Goal: Task Accomplishment & Management: Complete application form

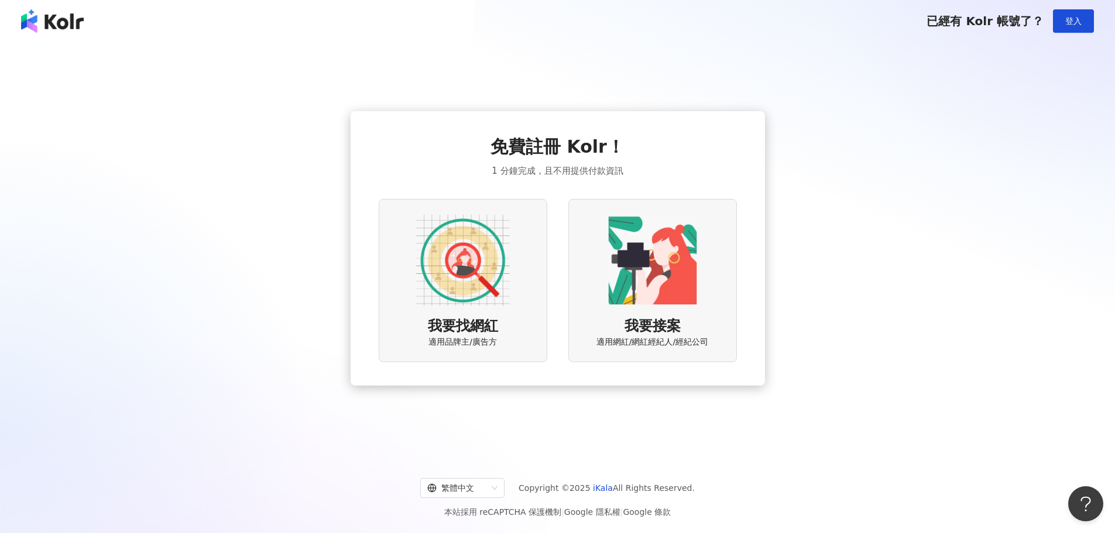
click at [454, 275] on img at bounding box center [463, 261] width 94 height 94
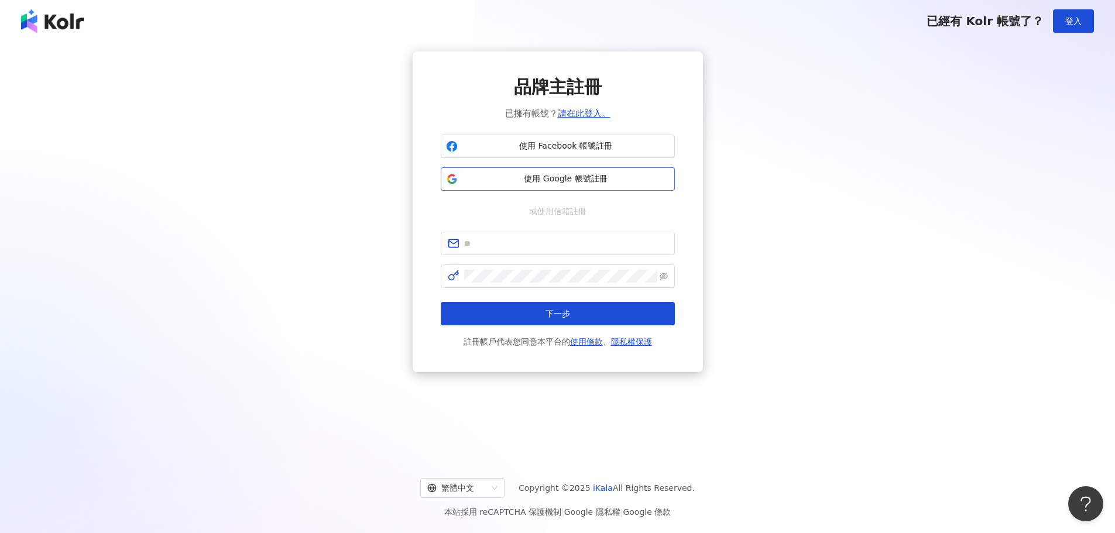
click at [550, 180] on span "使用 Google 帳號註冊" at bounding box center [566, 179] width 207 height 12
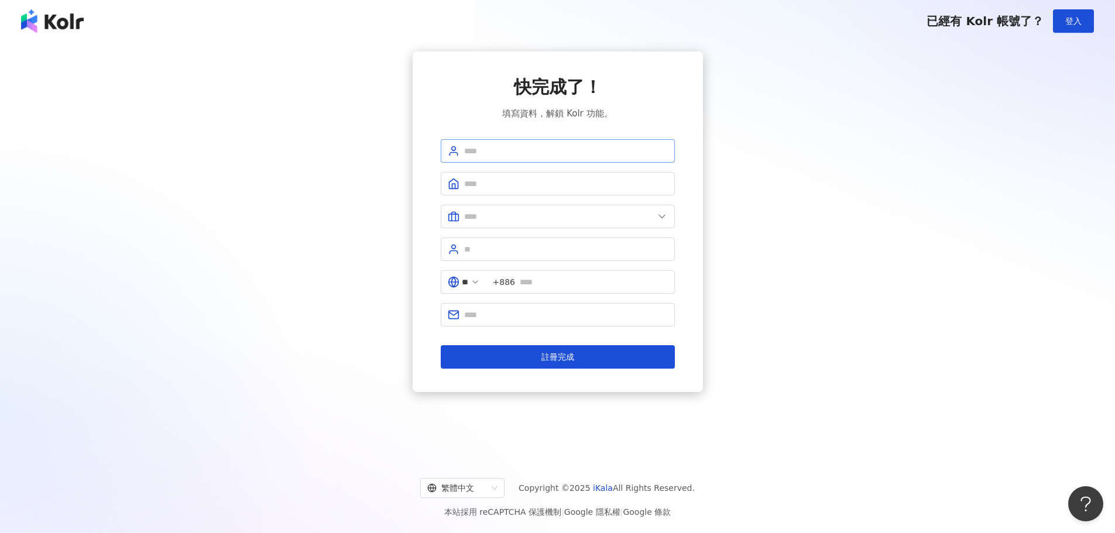
click at [538, 162] on span at bounding box center [558, 150] width 234 height 23
click at [538, 152] on input "text" at bounding box center [566, 151] width 204 height 13
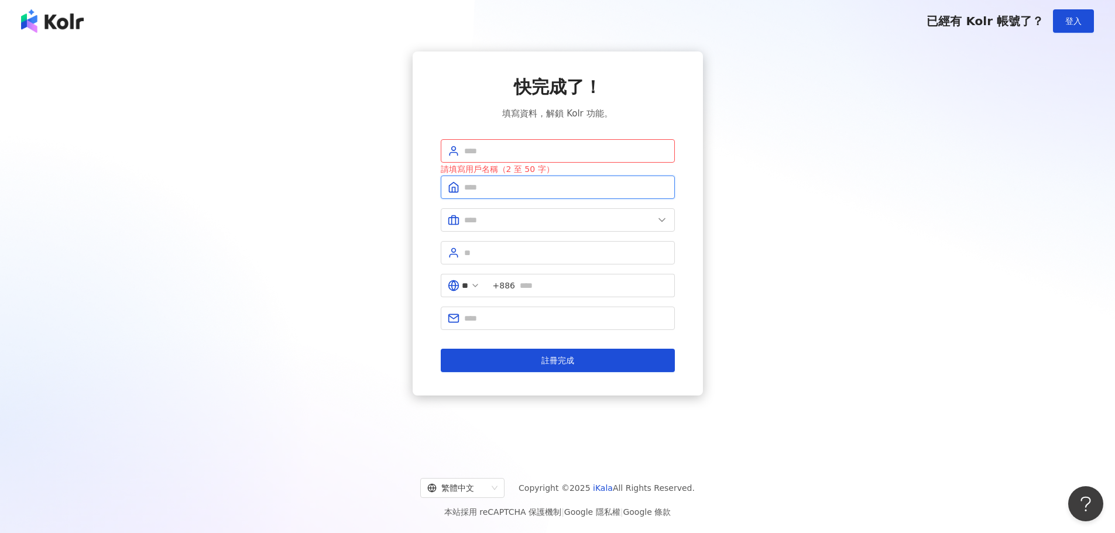
click at [475, 181] on input "text" at bounding box center [566, 187] width 204 height 13
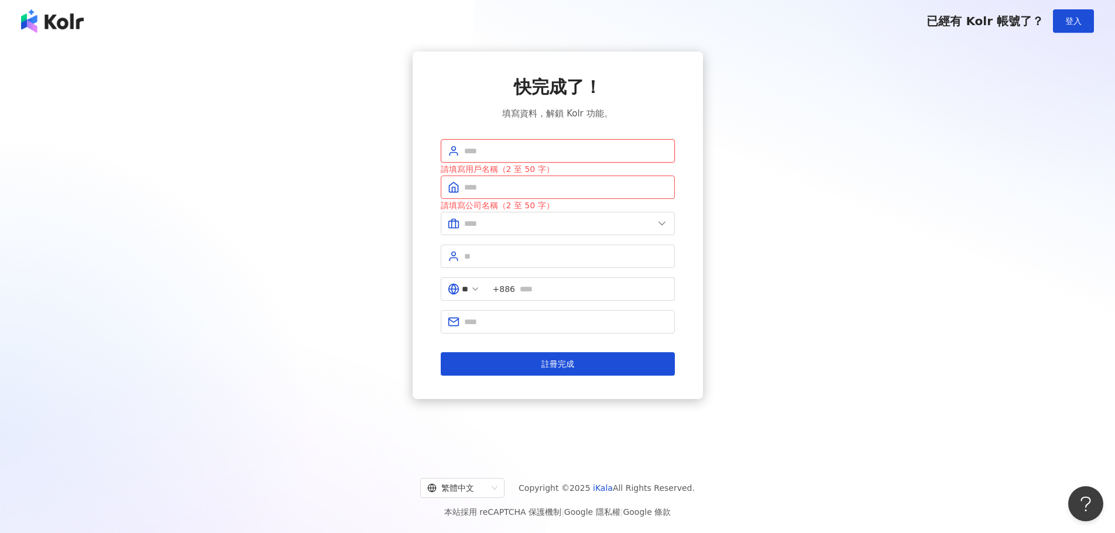
click at [487, 154] on input "text" at bounding box center [566, 151] width 204 height 13
click at [482, 187] on input "text" at bounding box center [566, 187] width 204 height 13
click at [497, 139] on span at bounding box center [558, 150] width 234 height 23
type input "*"
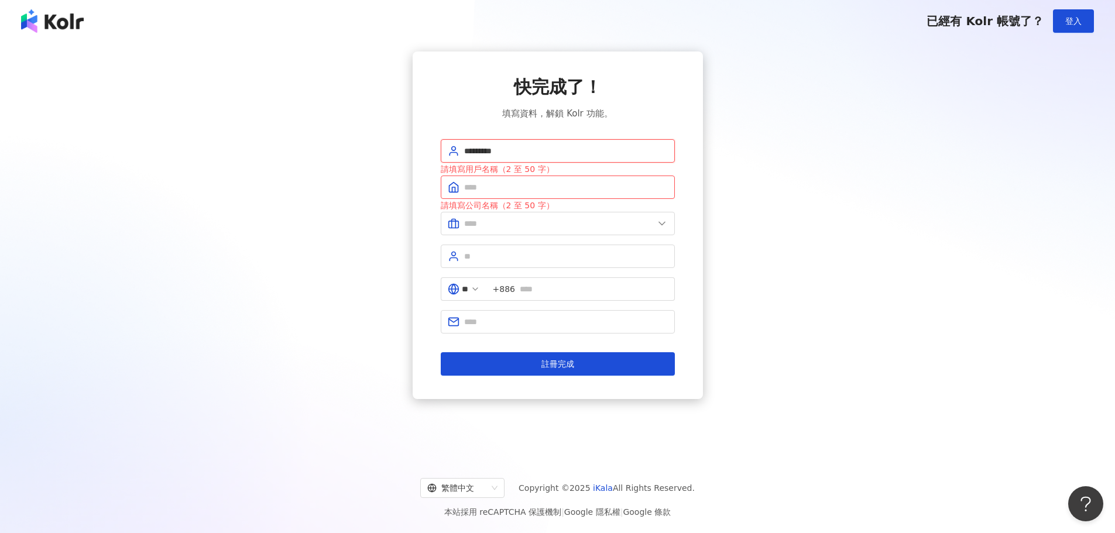
type input "*********"
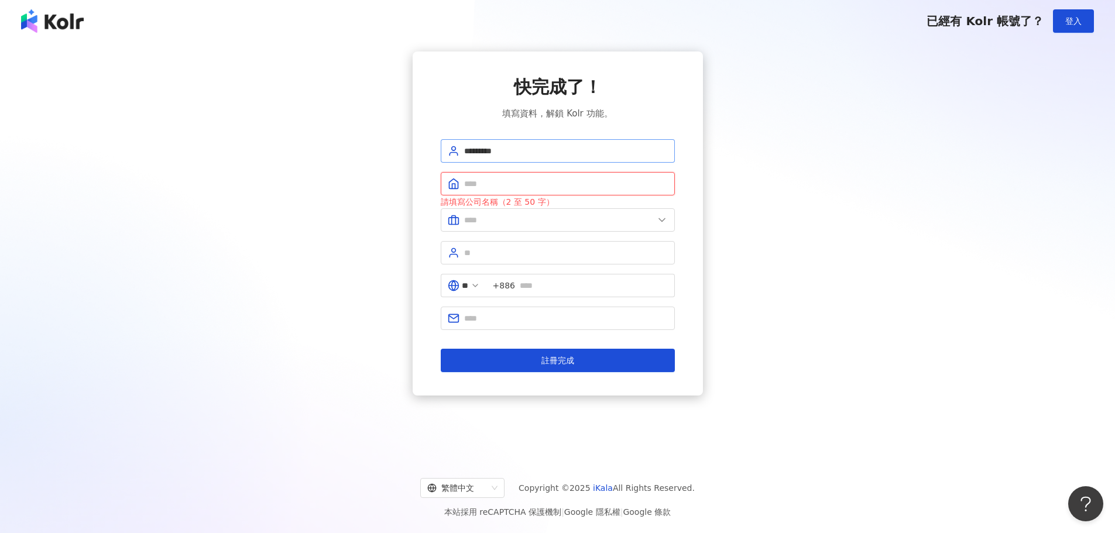
type input "*"
type input "********"
click at [615, 225] on input "text" at bounding box center [559, 220] width 190 height 13
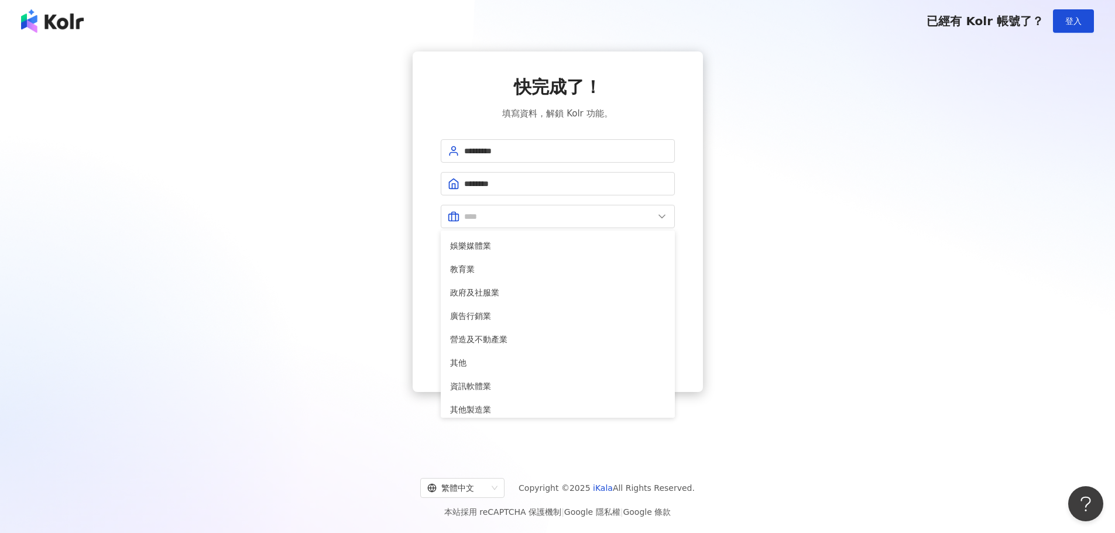
scroll to position [239, 0]
click at [473, 240] on span "娛樂媒體業" at bounding box center [557, 240] width 215 height 13
type input "*****"
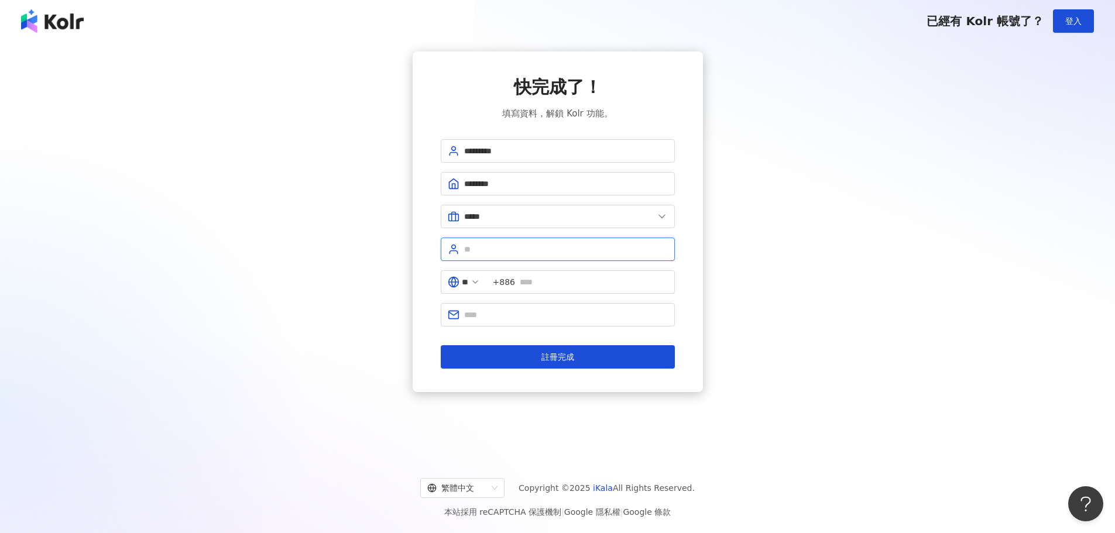
click at [513, 249] on input "text" at bounding box center [566, 249] width 204 height 13
type input "***"
type input "**********"
type input "*"
type input "**********"
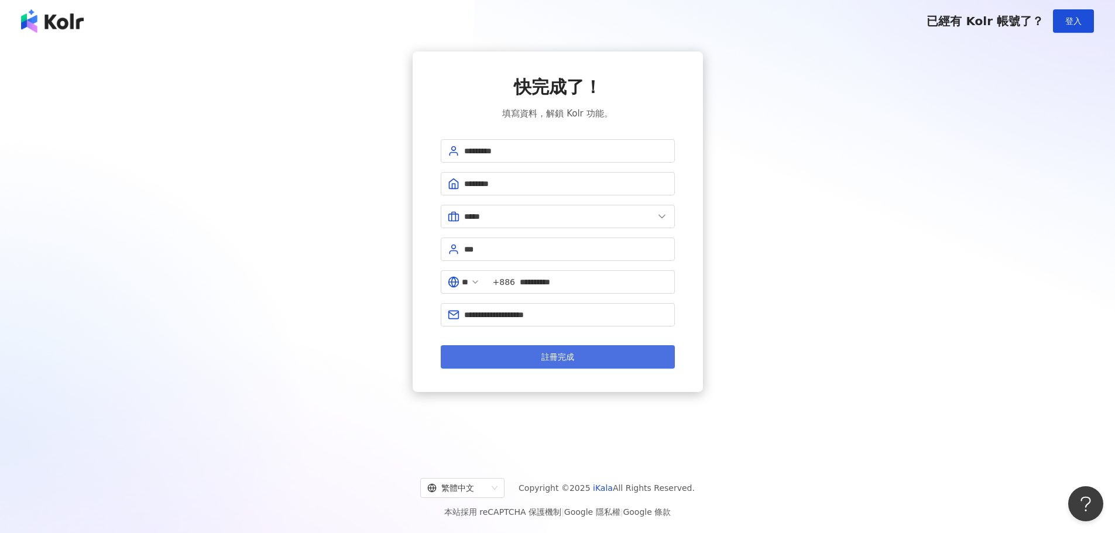
click at [581, 360] on button "註冊完成" at bounding box center [558, 356] width 234 height 23
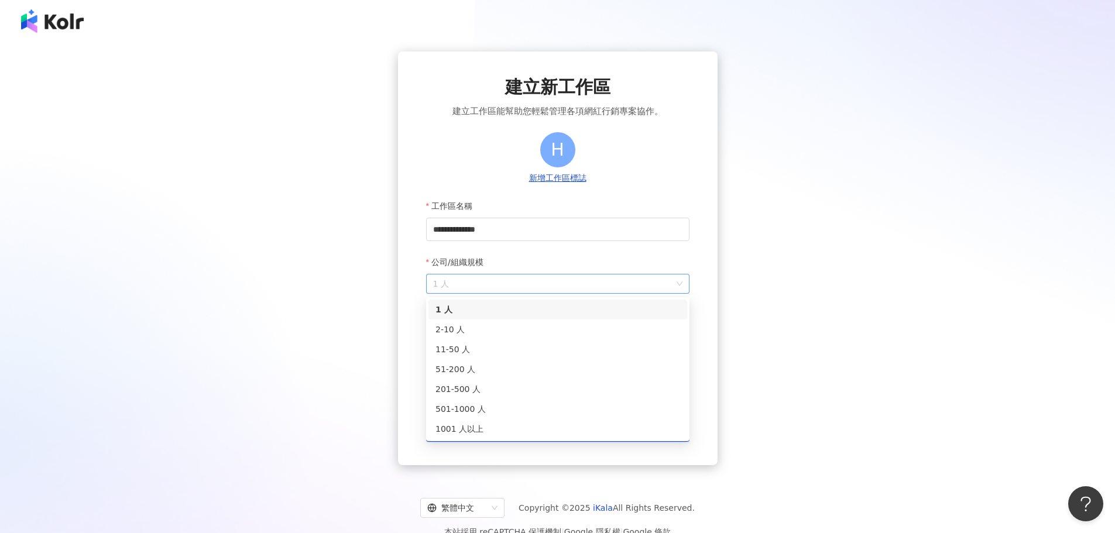
click at [521, 281] on span "1 人" at bounding box center [557, 284] width 249 height 19
click at [493, 345] on div "11-50 人" at bounding box center [558, 349] width 245 height 13
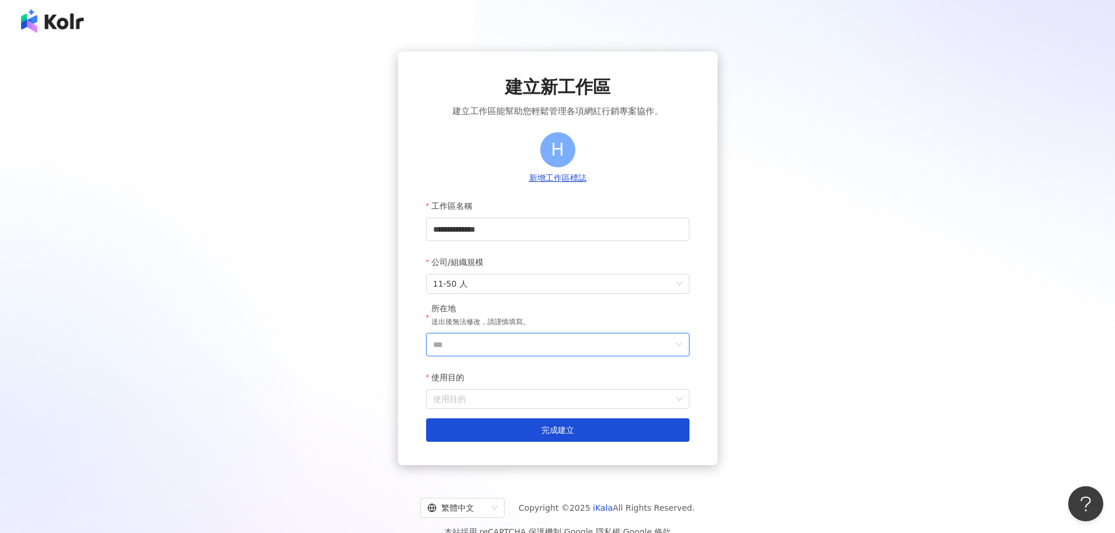
click at [495, 347] on input "***" at bounding box center [553, 345] width 240 height 22
click at [598, 177] on div "台灣" at bounding box center [625, 179] width 112 height 21
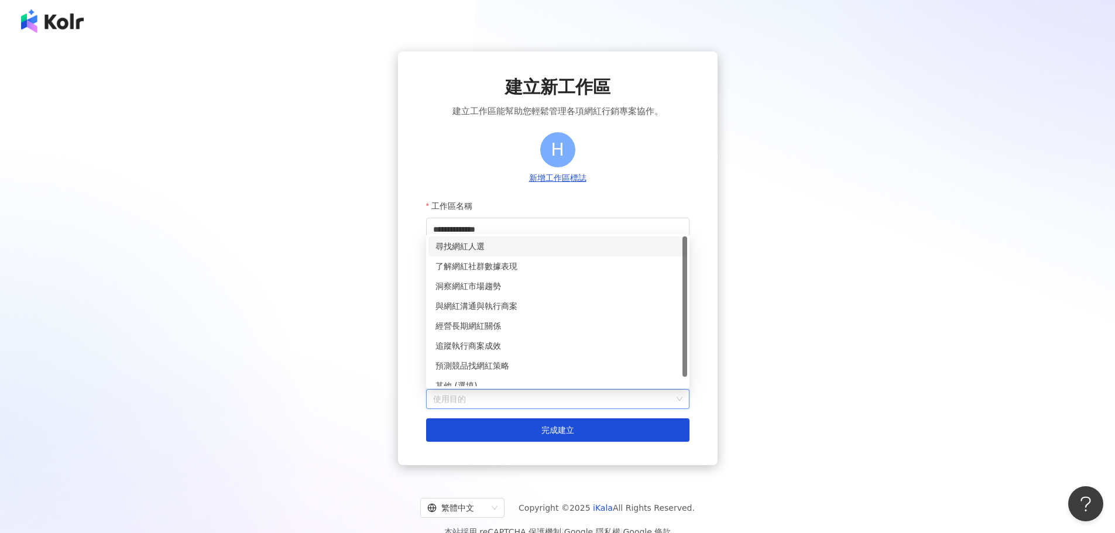
click at [497, 396] on input "使用目的" at bounding box center [557, 399] width 249 height 19
click at [472, 251] on div "尋找網紅人選" at bounding box center [558, 246] width 245 height 13
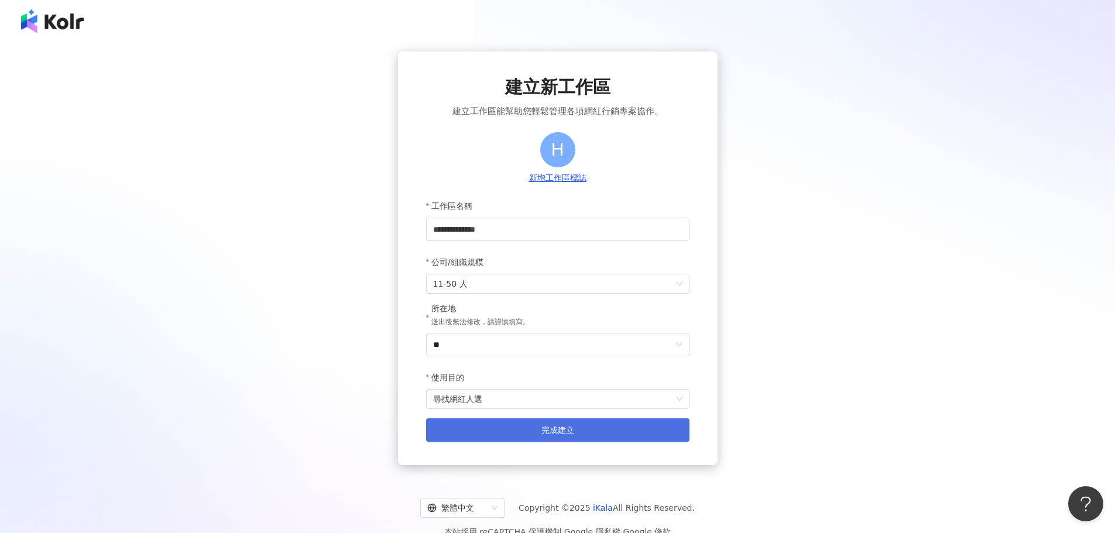
click at [493, 426] on button "完成建立" at bounding box center [557, 430] width 263 height 23
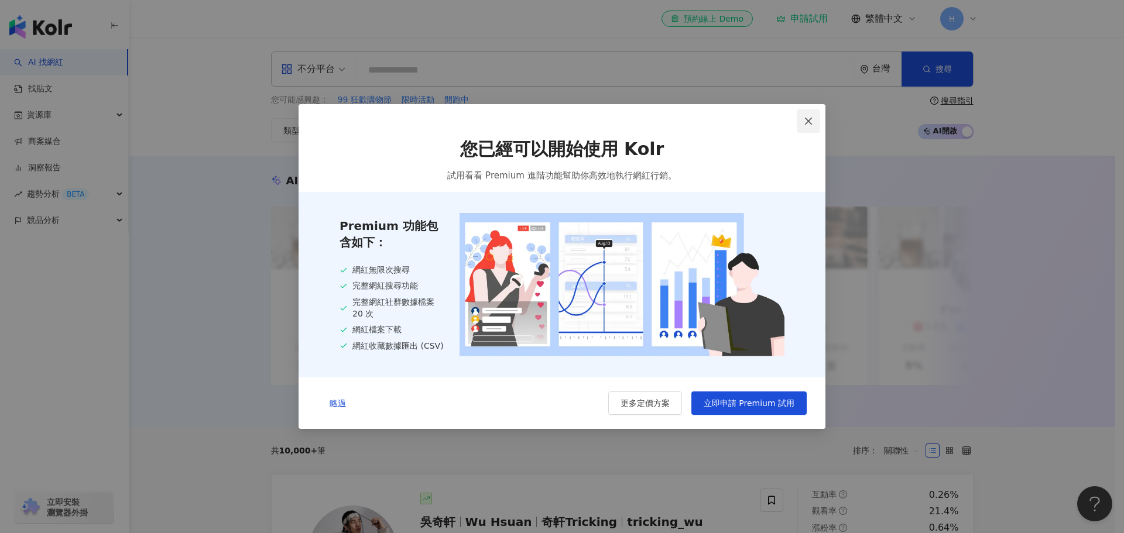
click at [810, 117] on icon "close" at bounding box center [808, 121] width 9 height 9
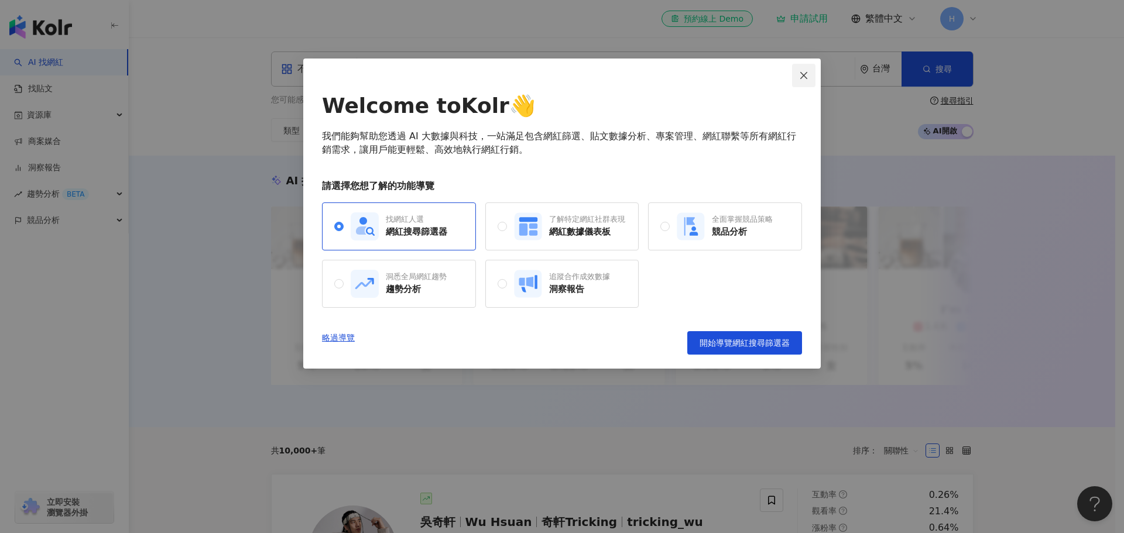
click at [802, 74] on icon "close" at bounding box center [803, 74] width 7 height 7
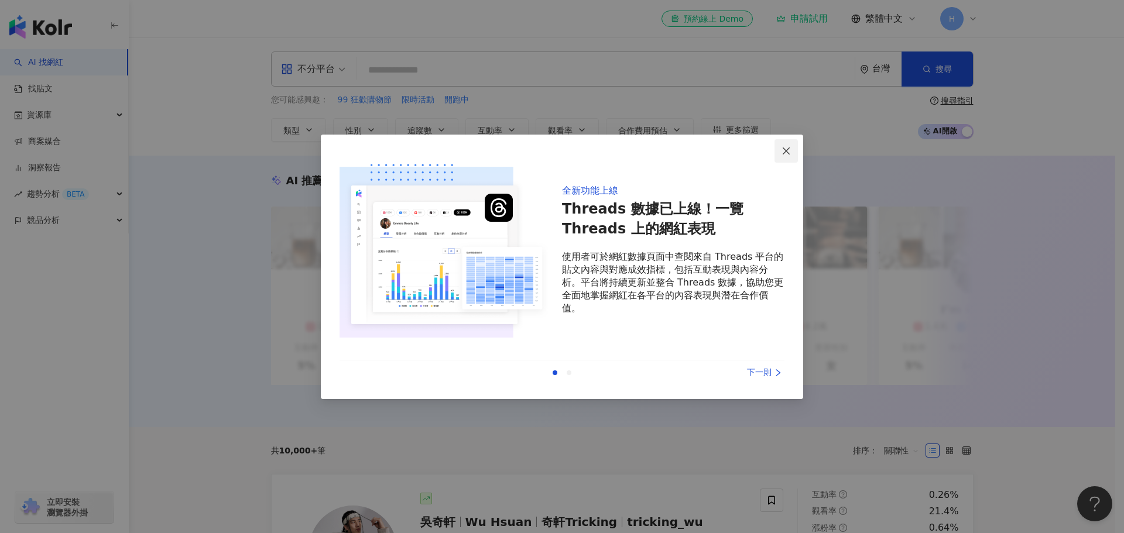
click at [796, 147] on span "Close" at bounding box center [786, 150] width 23 height 9
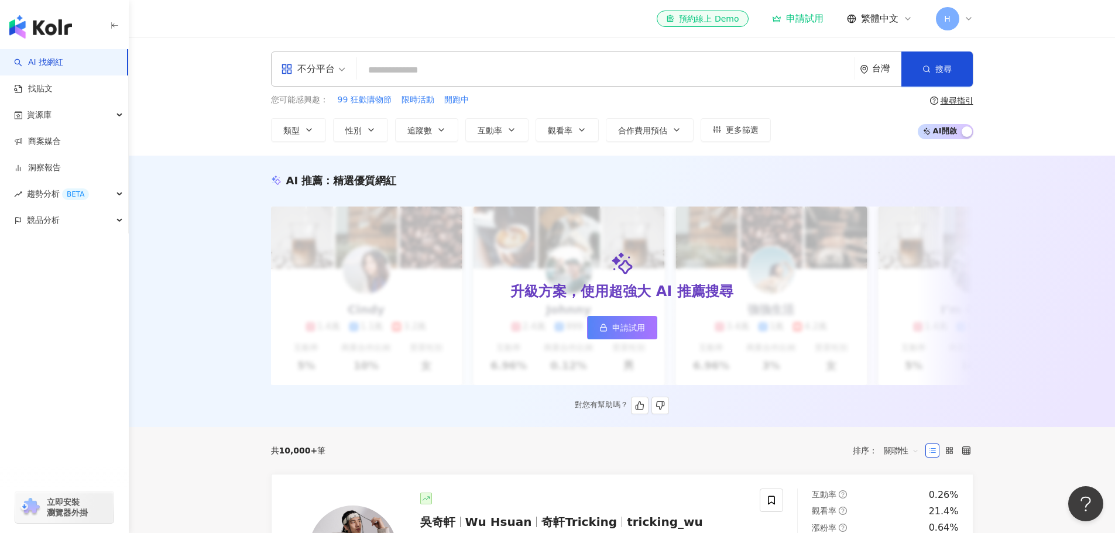
click at [711, 410] on div "對您有幫助嗎？" at bounding box center [622, 406] width 703 height 18
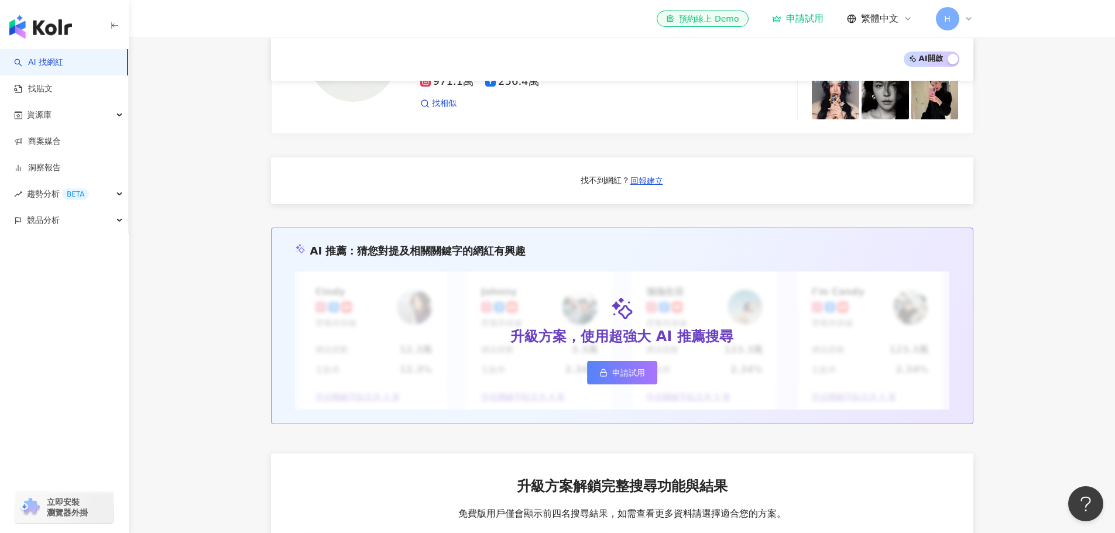
scroll to position [984, 0]
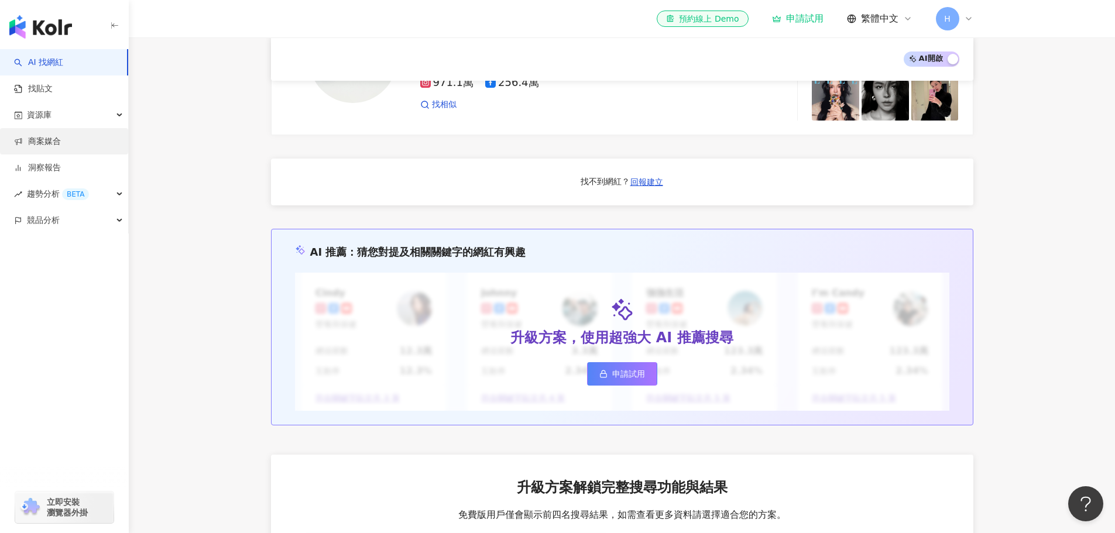
click at [57, 137] on link "商案媒合" at bounding box center [37, 142] width 47 height 12
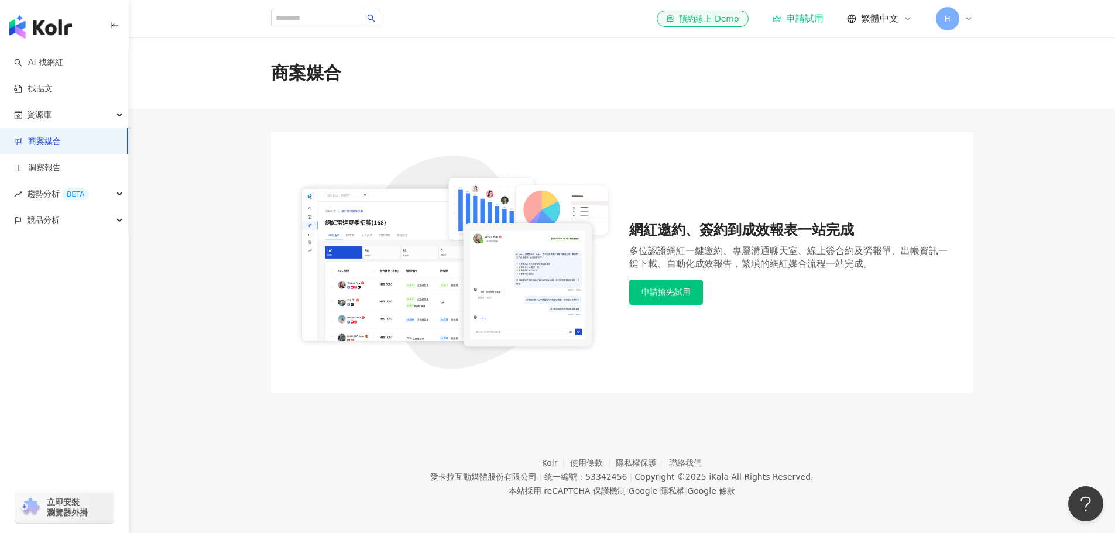
scroll to position [54, 0]
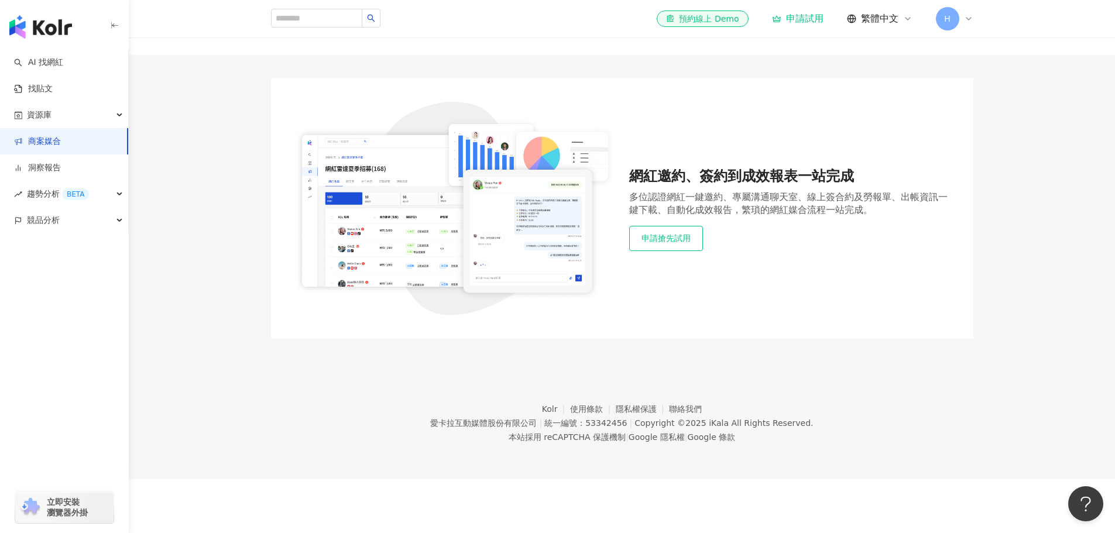
click at [669, 241] on button "申請搶先試用" at bounding box center [666, 238] width 74 height 25
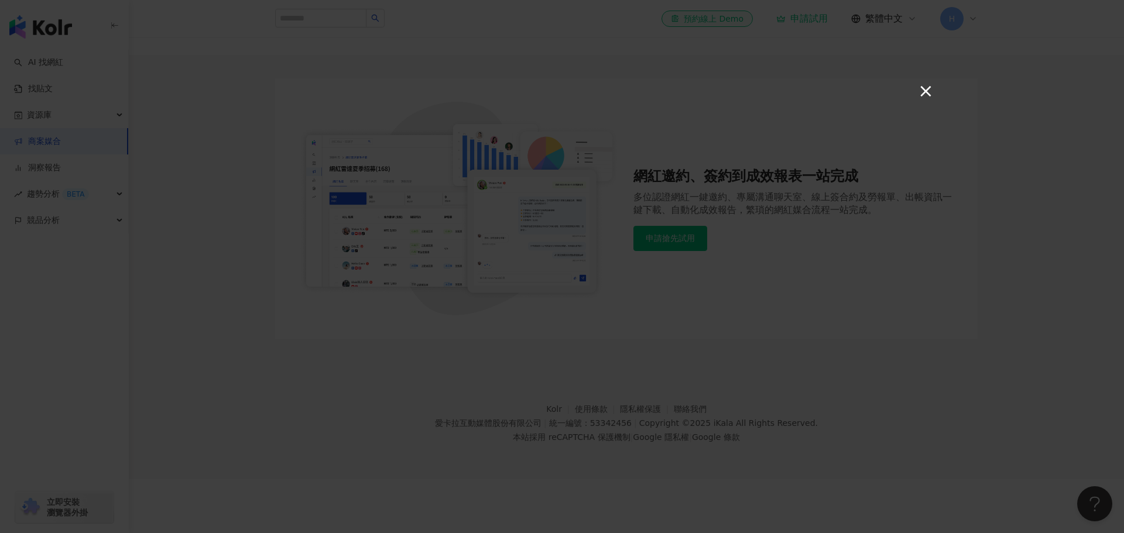
click at [924, 93] on button "×" at bounding box center [925, 91] width 14 height 14
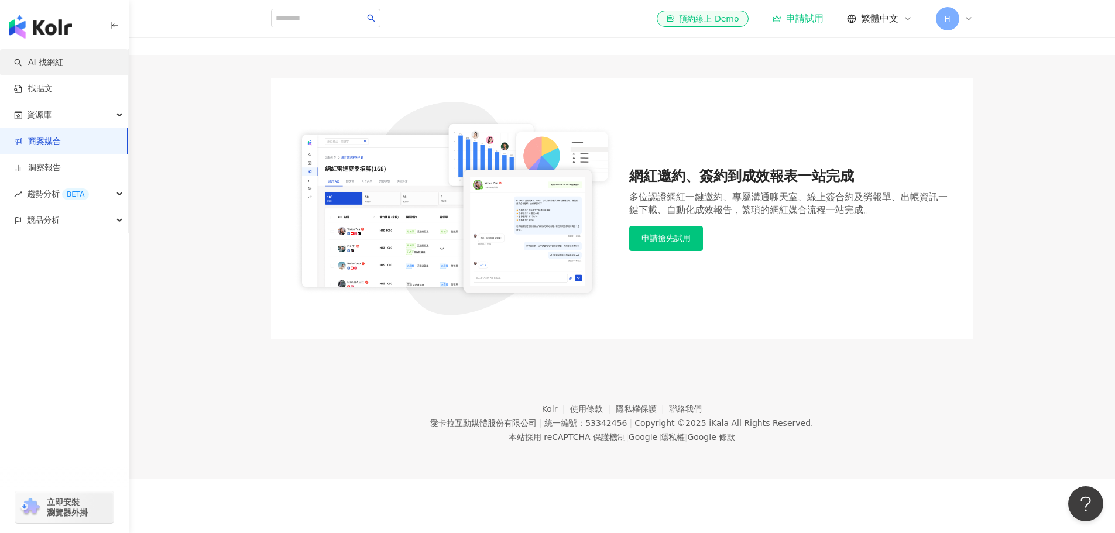
click at [63, 63] on link "AI 找網紅" at bounding box center [38, 63] width 49 height 12
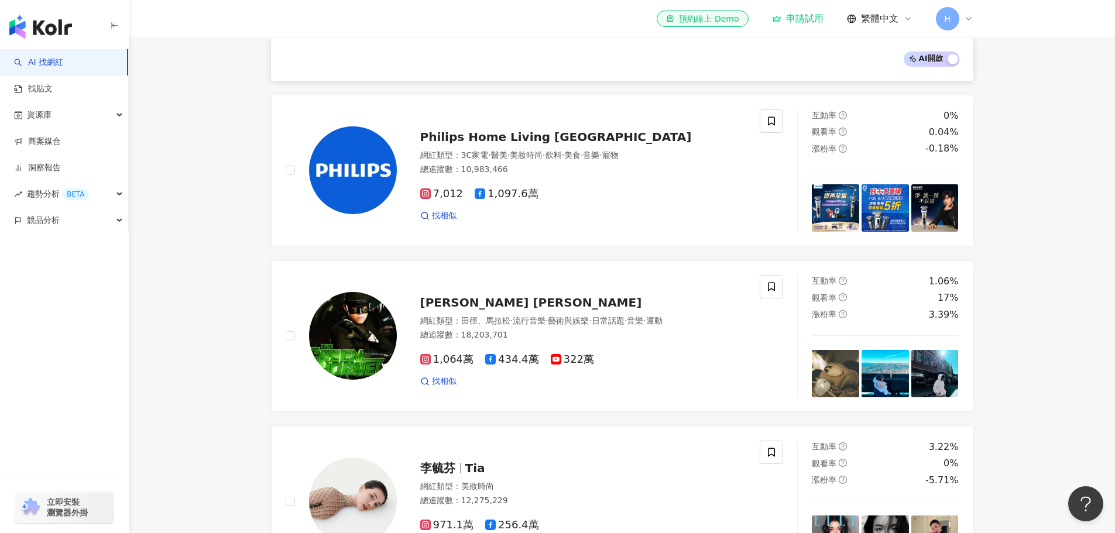
scroll to position [582, 0]
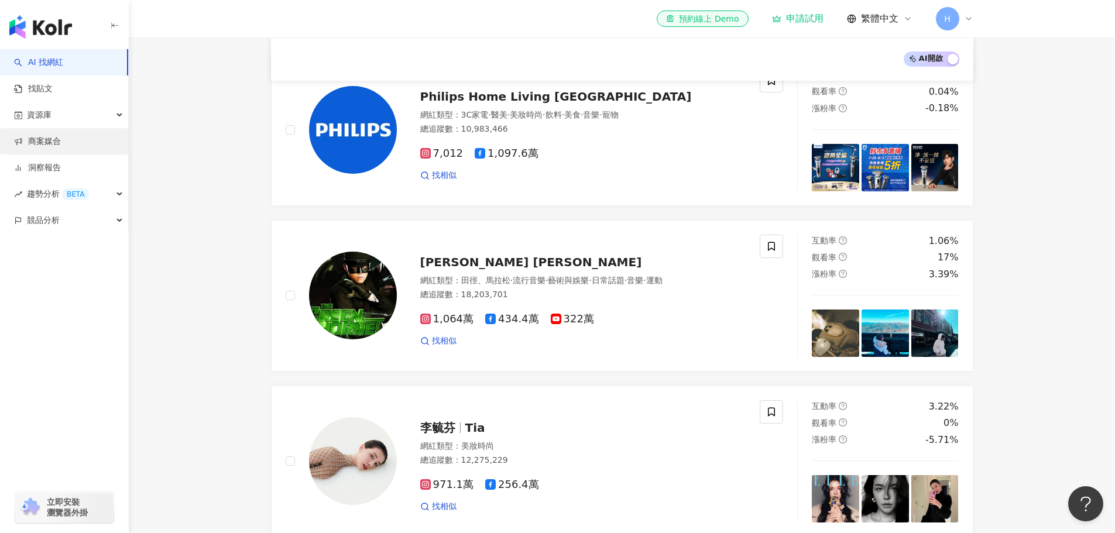
click at [49, 140] on link "商案媒合" at bounding box center [37, 142] width 47 height 12
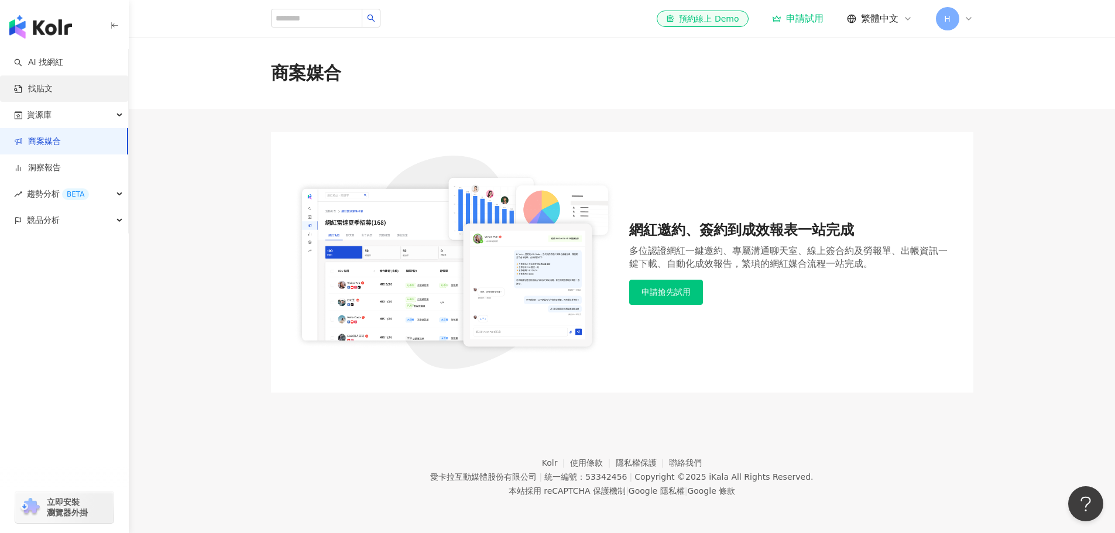
click at [46, 87] on link "找貼文" at bounding box center [33, 89] width 39 height 12
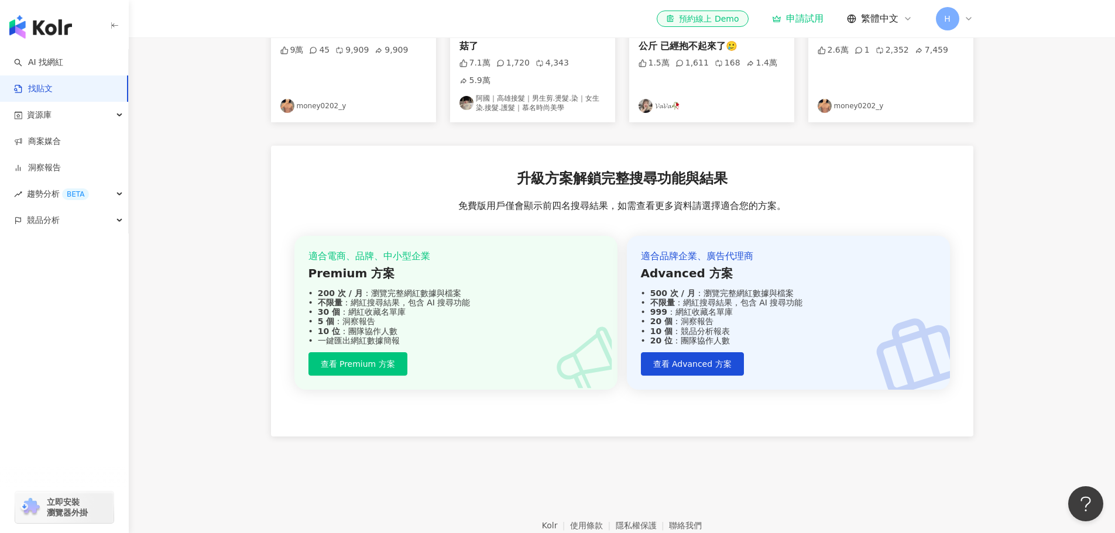
scroll to position [347, 0]
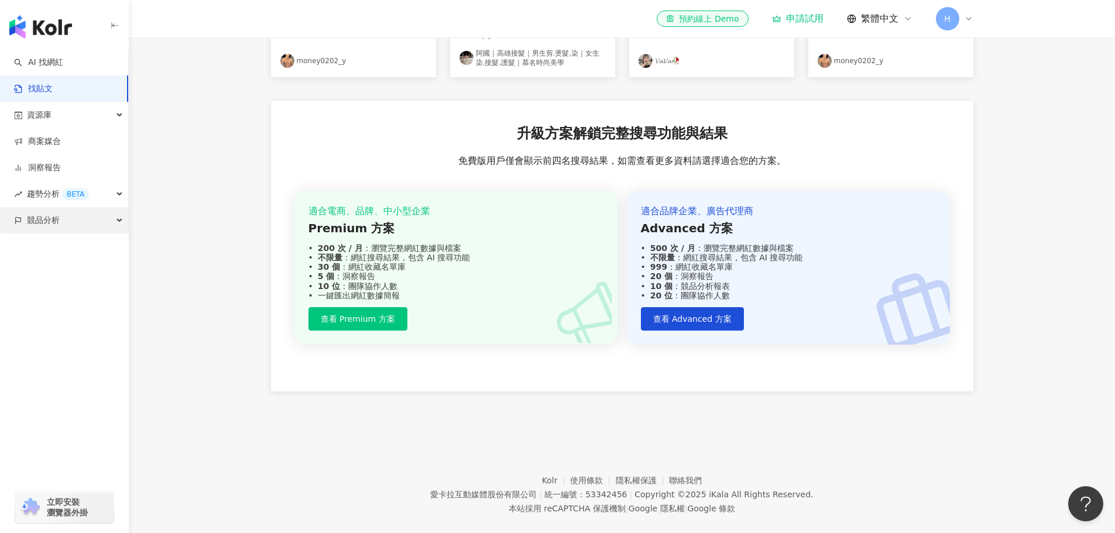
click at [43, 226] on span "競品分析" at bounding box center [43, 220] width 33 height 26
click at [34, 189] on span "趨勢分析 BETA" at bounding box center [58, 194] width 62 height 26
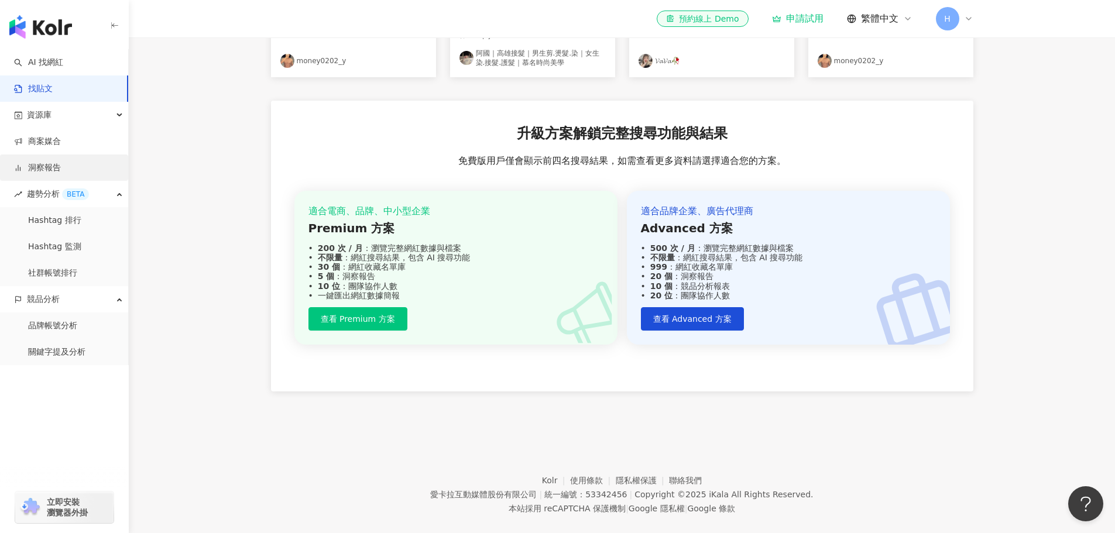
click at [34, 172] on link "洞察報告" at bounding box center [37, 168] width 47 height 12
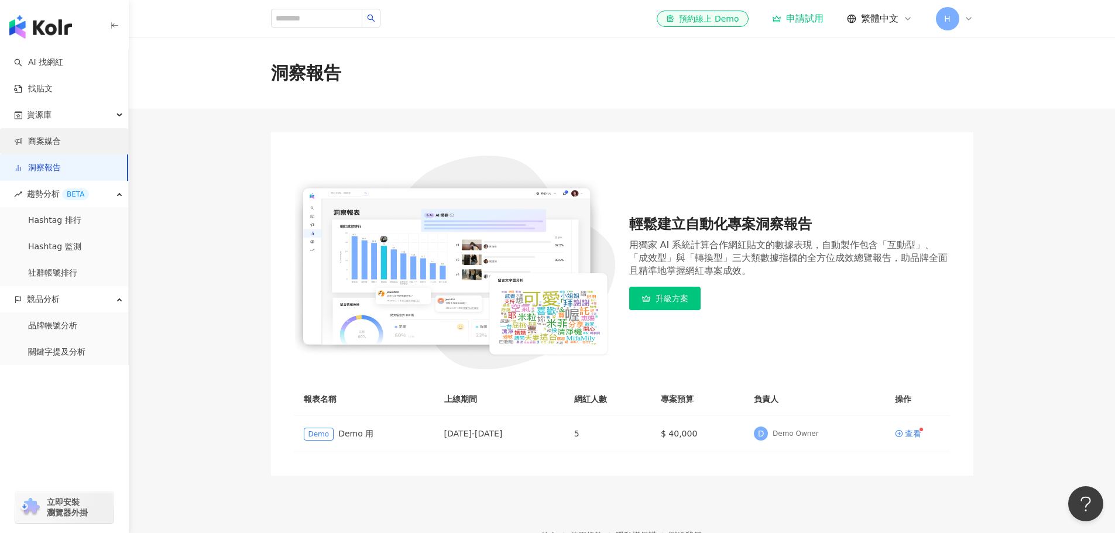
click at [49, 137] on link "商案媒合" at bounding box center [37, 142] width 47 height 12
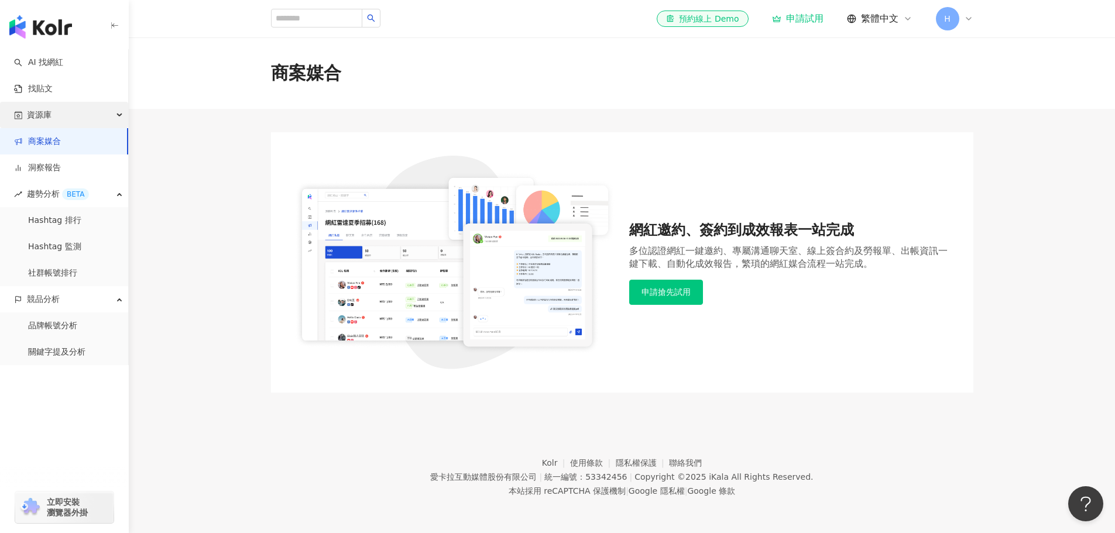
click at [40, 117] on span "資源庫" at bounding box center [39, 115] width 25 height 26
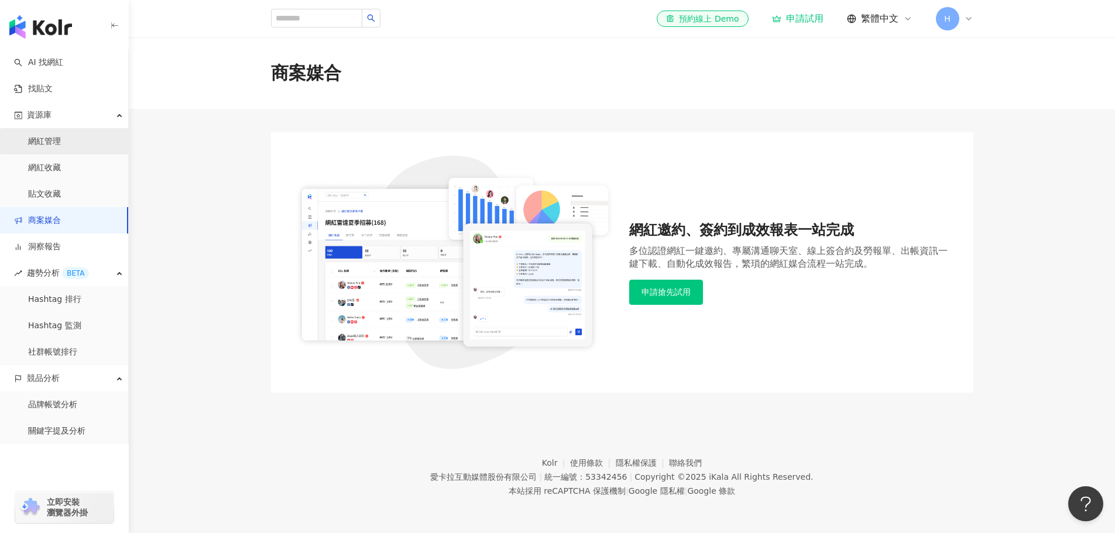
click at [46, 138] on link "網紅管理" at bounding box center [44, 142] width 33 height 12
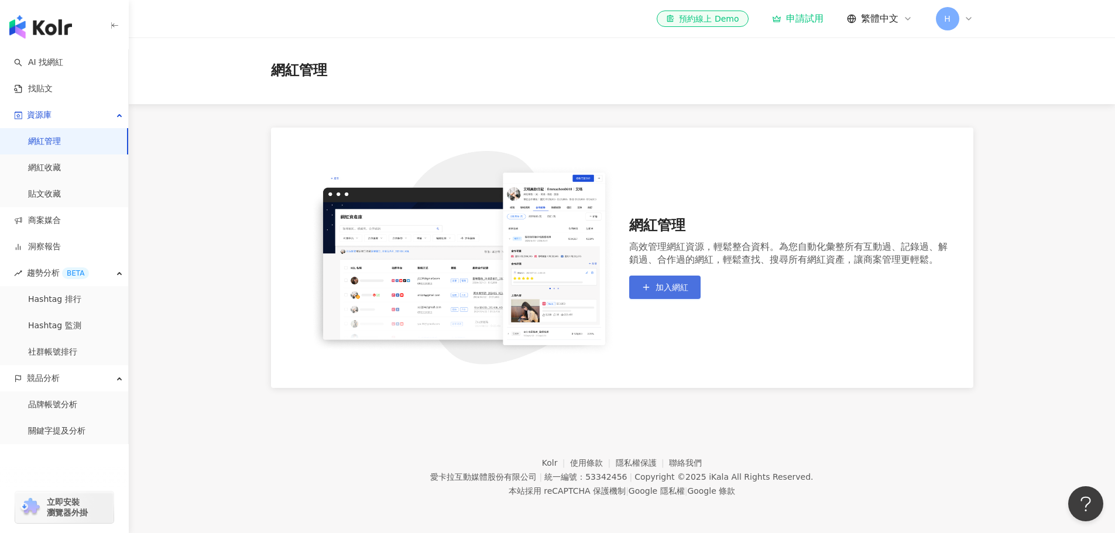
click at [666, 283] on span "加入網紅" at bounding box center [672, 287] width 33 height 9
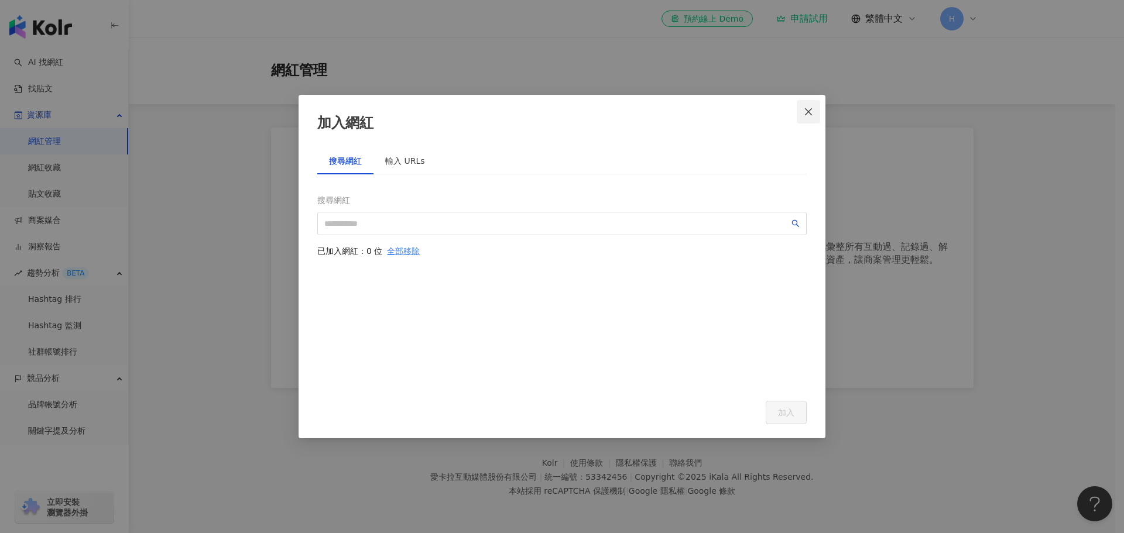
click at [809, 109] on icon "close" at bounding box center [808, 111] width 9 height 9
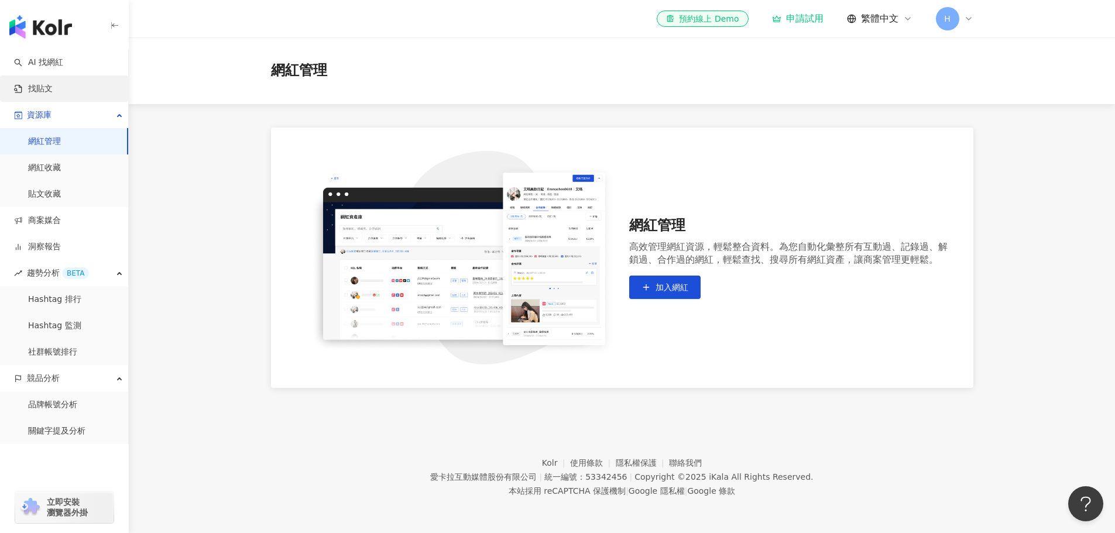
click at [33, 94] on link "找貼文" at bounding box center [33, 89] width 39 height 12
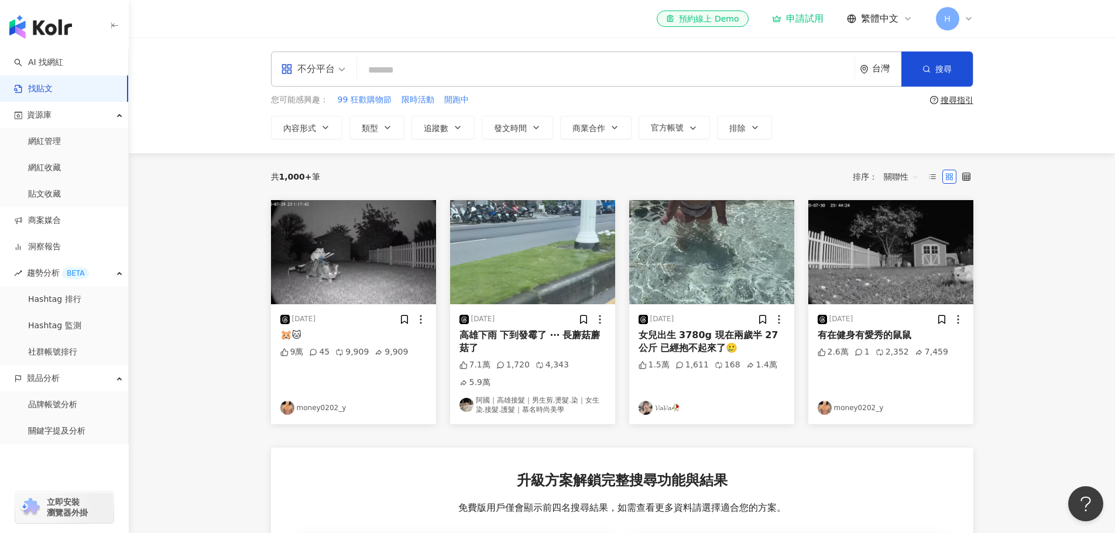
click at [881, 293] on img at bounding box center [891, 252] width 165 height 104
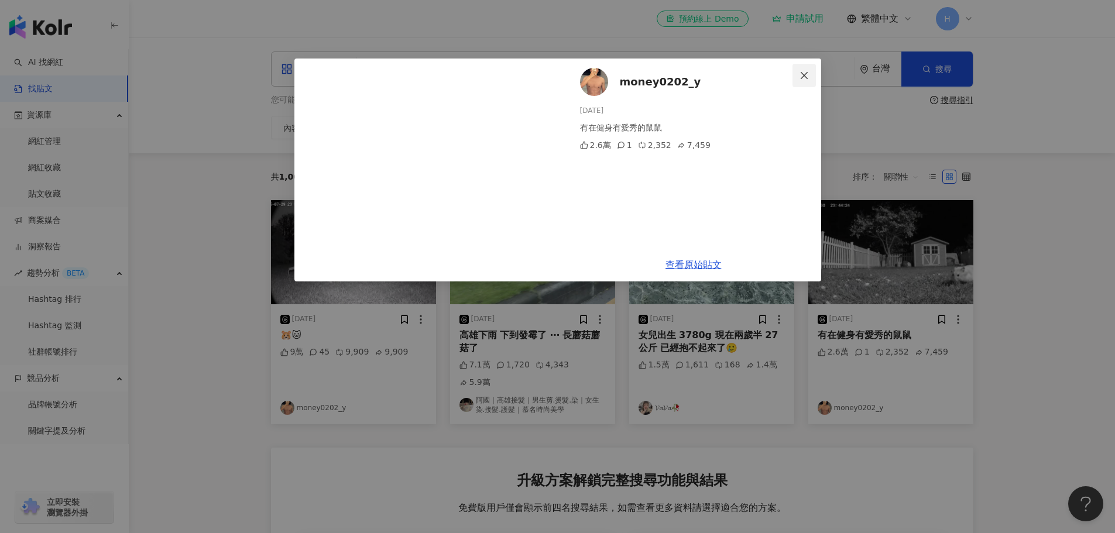
click at [806, 80] on icon "close" at bounding box center [804, 75] width 9 height 9
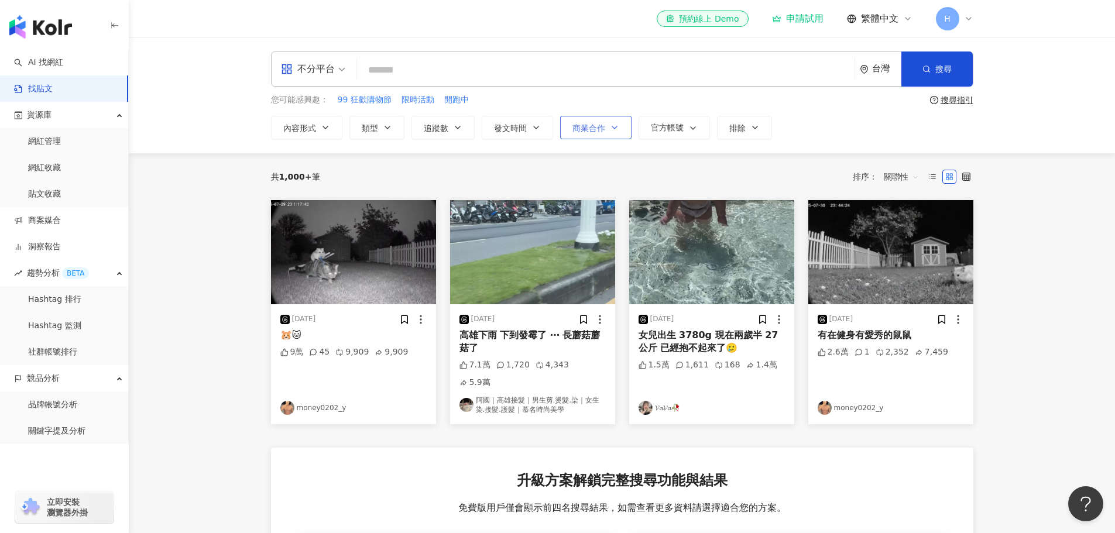
click at [580, 129] on span "商業合作" at bounding box center [589, 128] width 33 height 9
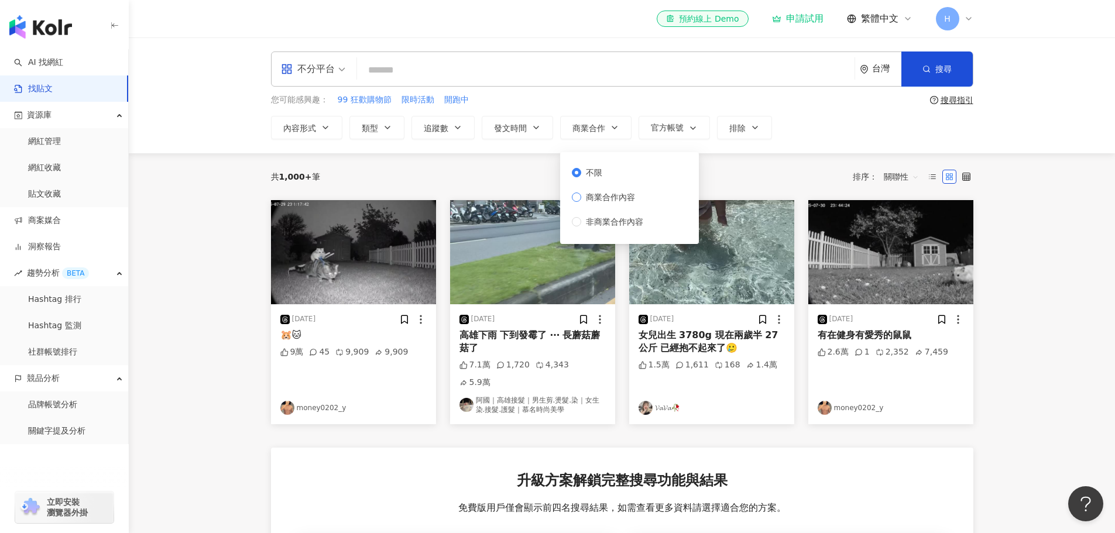
click at [600, 197] on span "商業合作內容" at bounding box center [610, 197] width 59 height 13
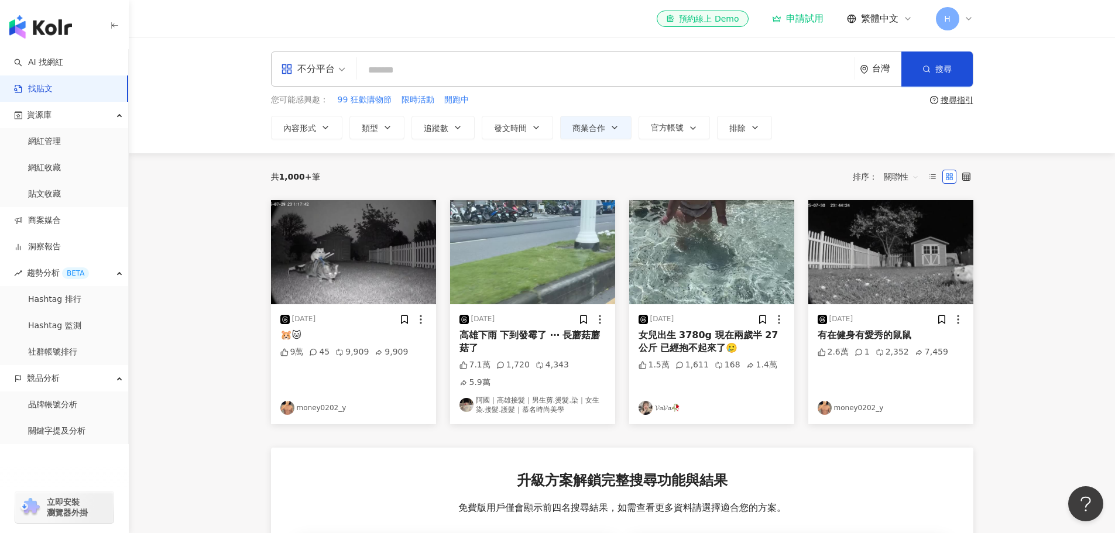
click at [872, 143] on div "不分平台 台灣 搜尋 您可能感興趣： 99 狂歡購物節 限時活動 開跑中 搜尋指引 內容形式 類型 追蹤數 發文時間 商業合作 官方帳號 排除 不限 商業合作…" at bounding box center [622, 95] width 987 height 116
